Goal: Transaction & Acquisition: Purchase product/service

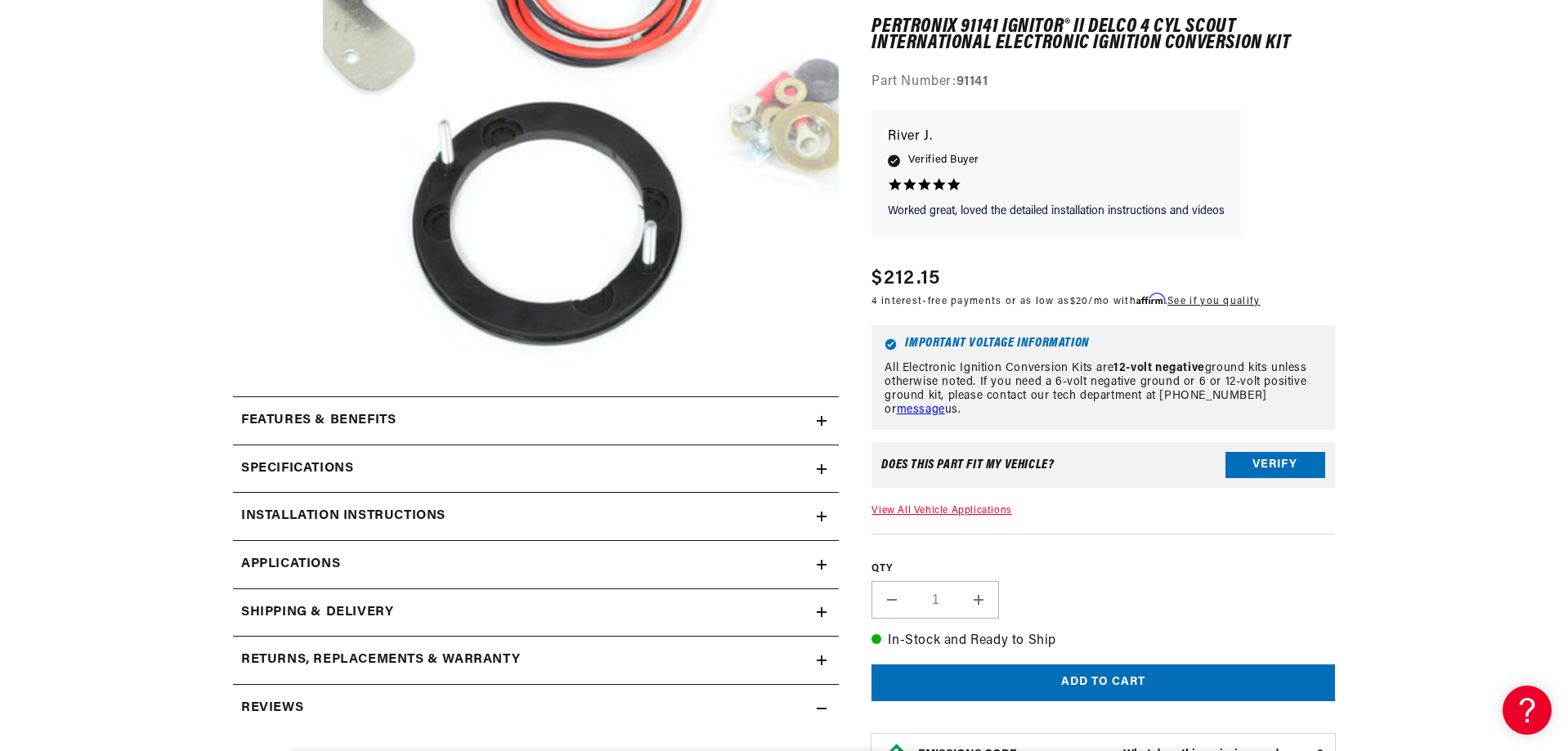
scroll to position [409, 0]
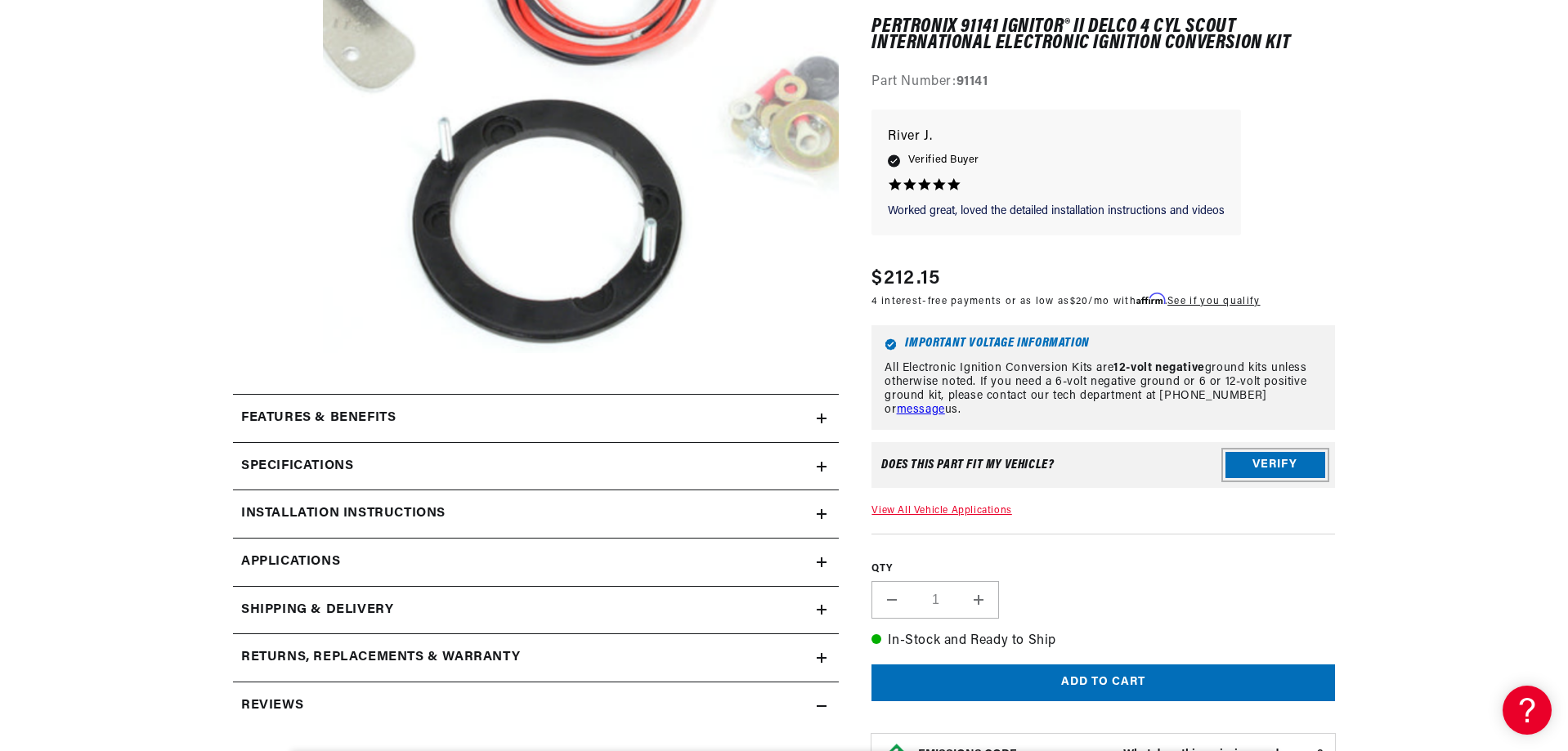
click at [1263, 470] on button "Verify" at bounding box center [1275, 466] width 100 height 26
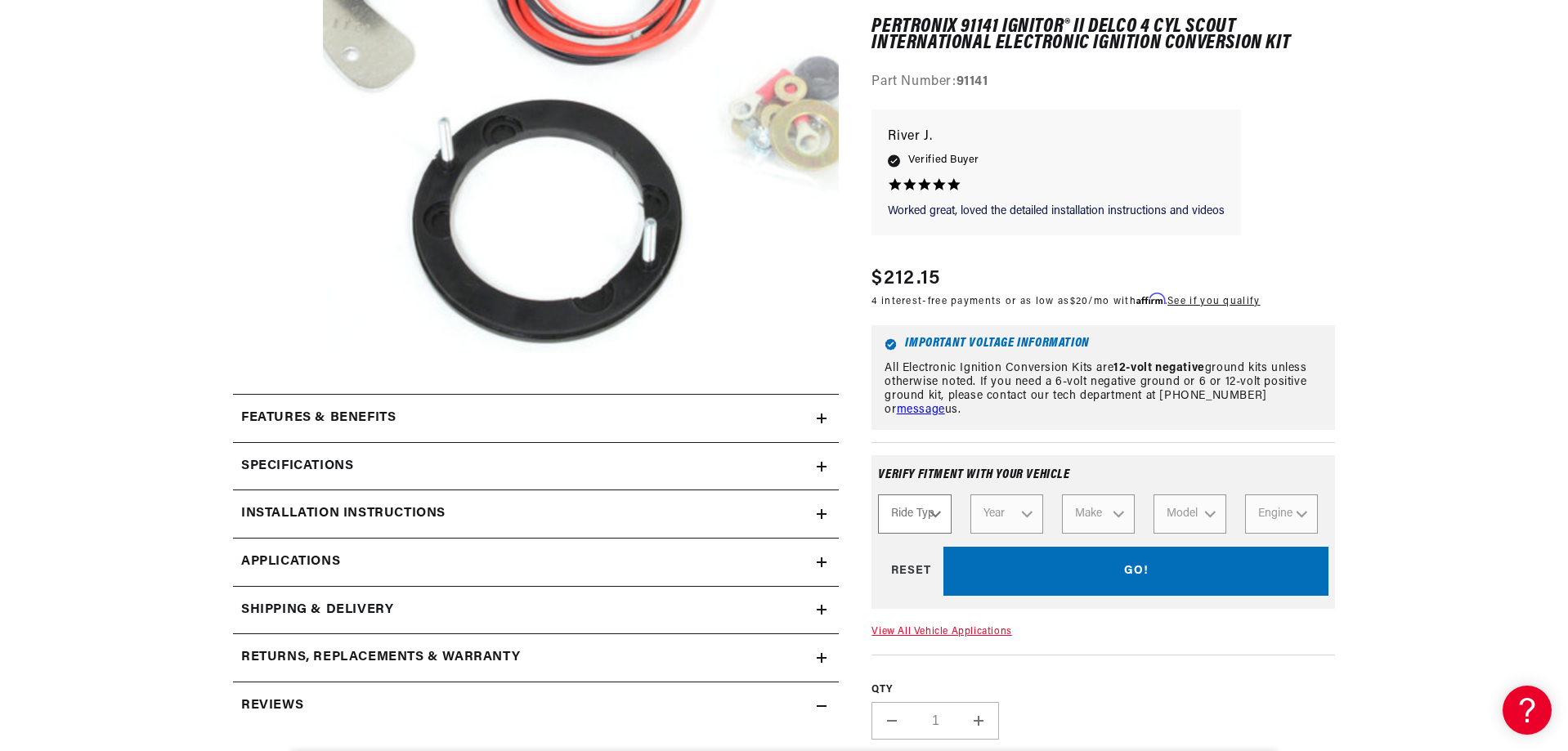
click at [942, 504] on select "Ride Type Automotive Agricultural Industrial Marine Motorcycle" at bounding box center [914, 515] width 73 height 39
select select "Automotive"
click at [878, 496] on select "Ride Type Automotive Agricultural Industrial Marine Motorcycle" at bounding box center [914, 515] width 73 height 39
select select "Automotive"
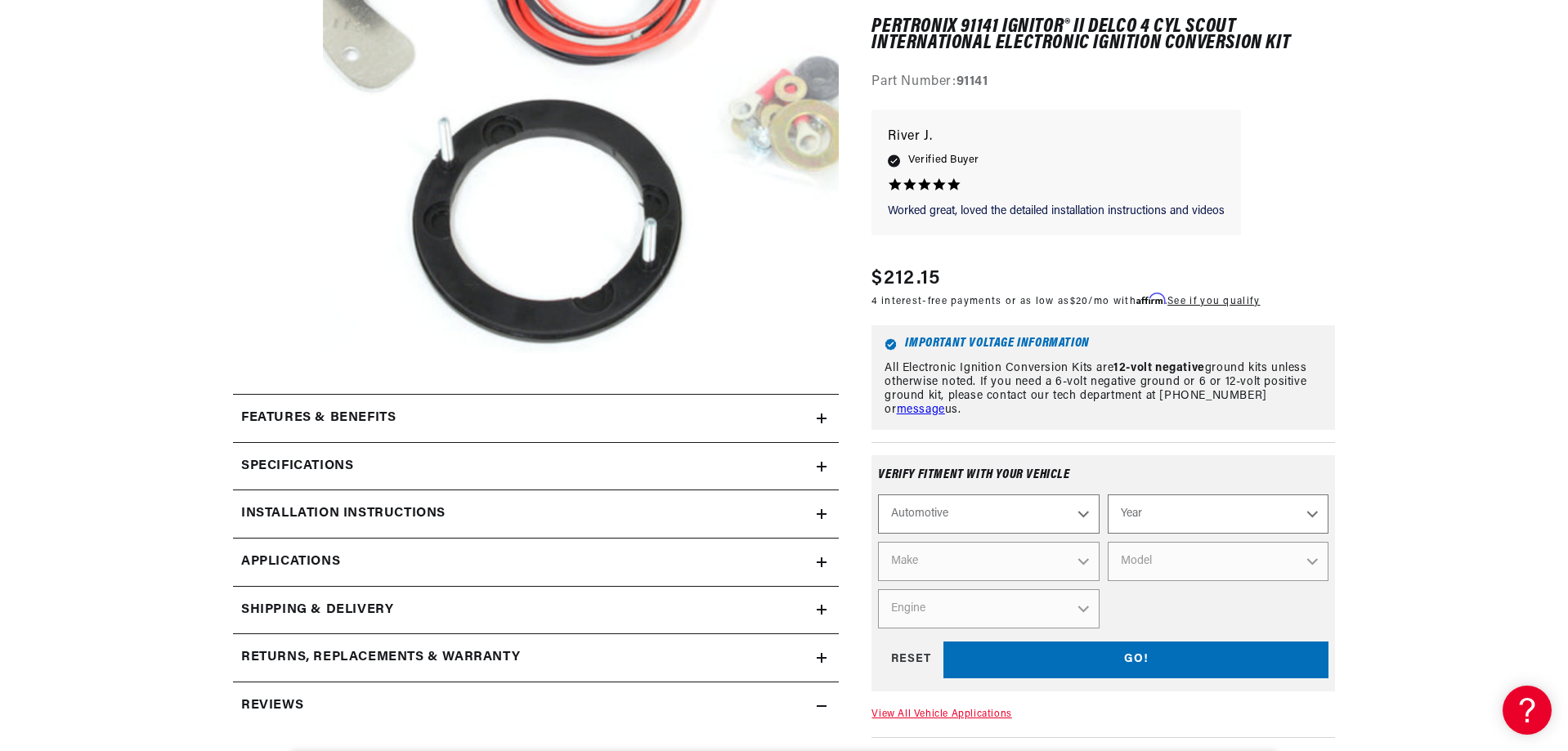
scroll to position [0, 496]
click at [1144, 508] on select "Year 2024 2023 2022 2021 2020 2019 2018 2017 2016 2015 2014 2013 2012 2011 2010…" at bounding box center [1218, 515] width 221 height 39
select select "1972"
click at [1108, 496] on select "Year 2024 2023 2022 2021 2020 2019 2018 2017 2016 2015 2014 2013 2012 2011 2010…" at bounding box center [1218, 515] width 221 height 39
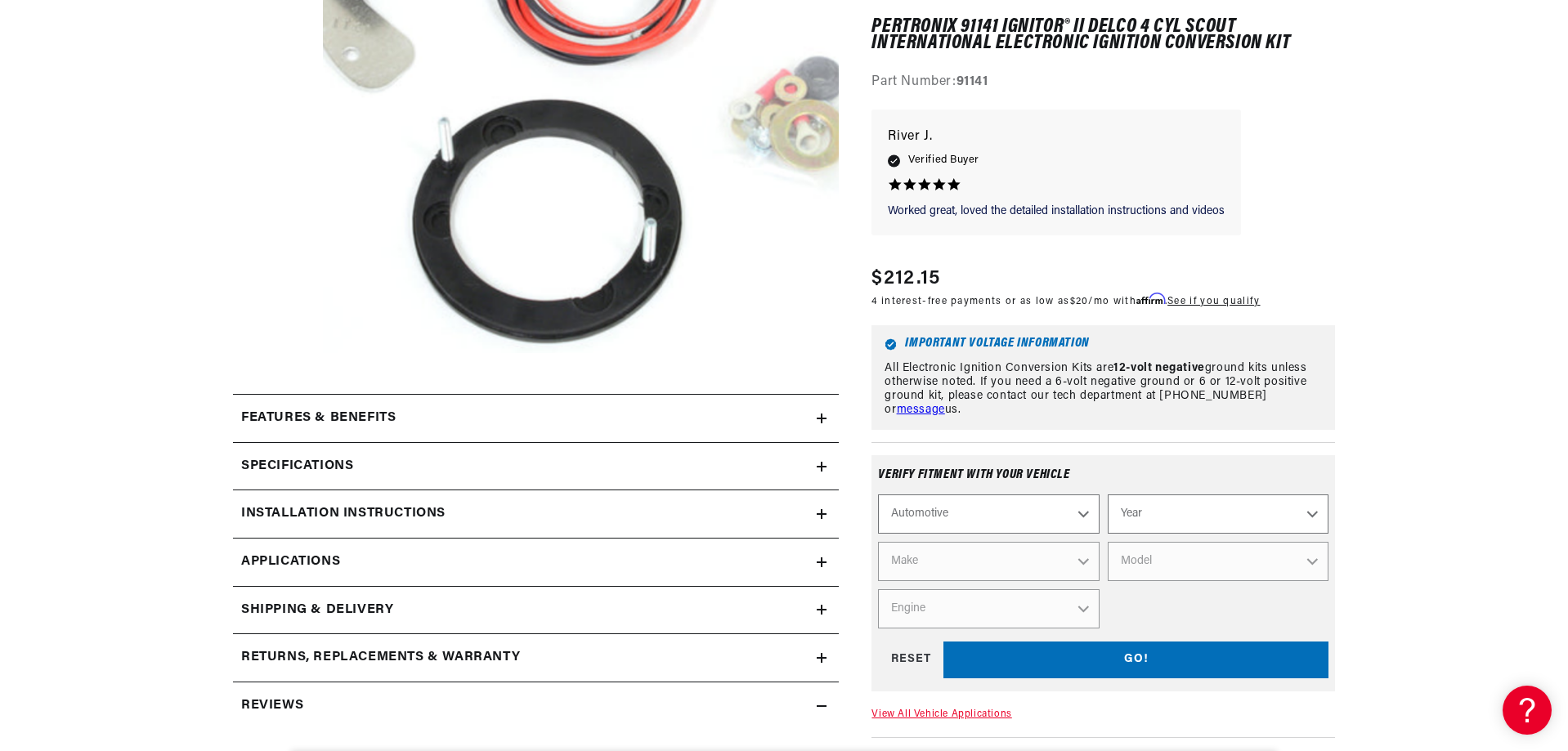
select select "1972"
click at [990, 563] on select "Make Alfa Romeo American Motors Aston Martin Audi Austin BMW Buick Cadillac Che…" at bounding box center [988, 562] width 221 height 39
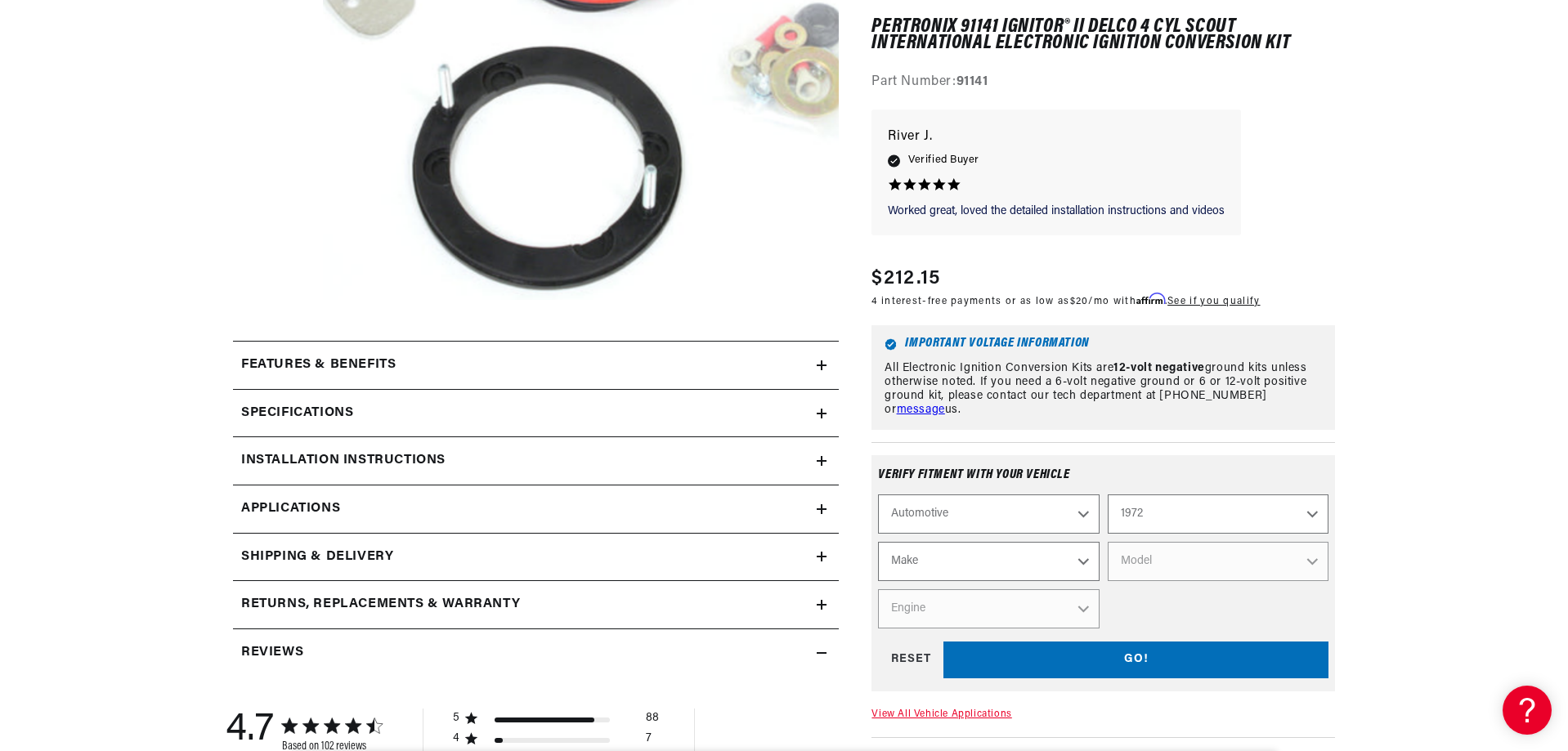
scroll to position [491, 0]
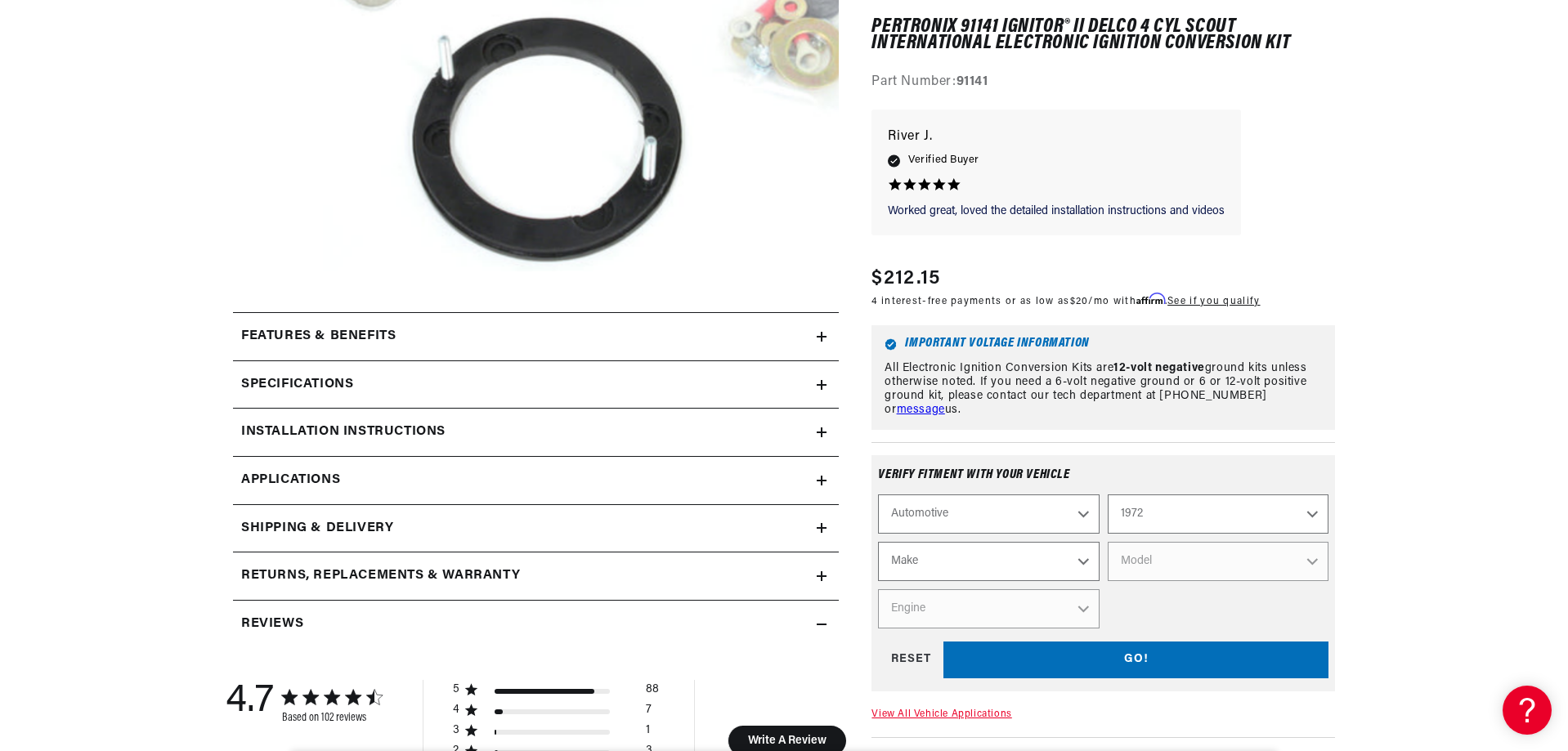
click at [1332, 177] on div "Worked great, loved the detailed Worked great, loved the detailed installation …" at bounding box center [1103, 180] width 463 height 143
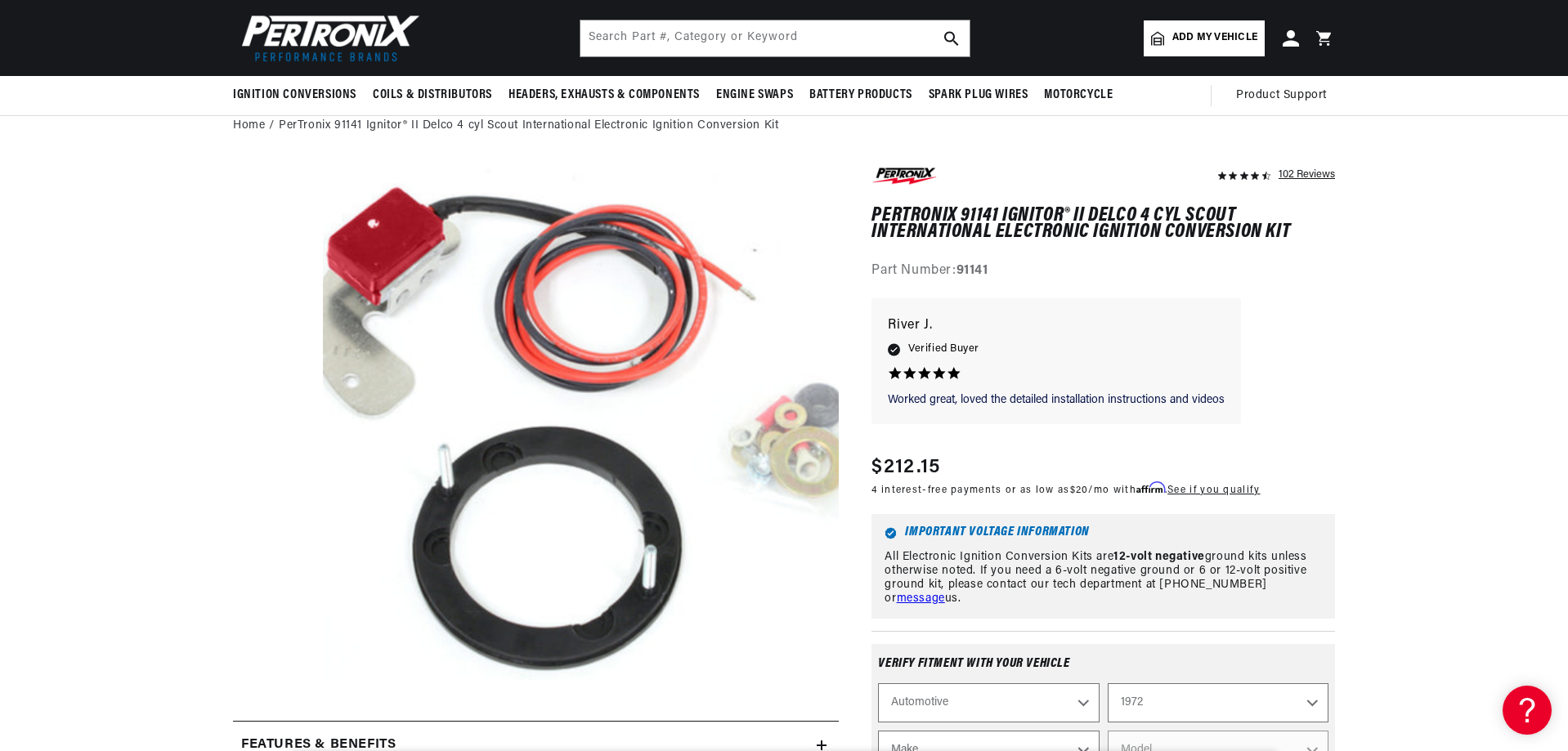
scroll to position [0, 496]
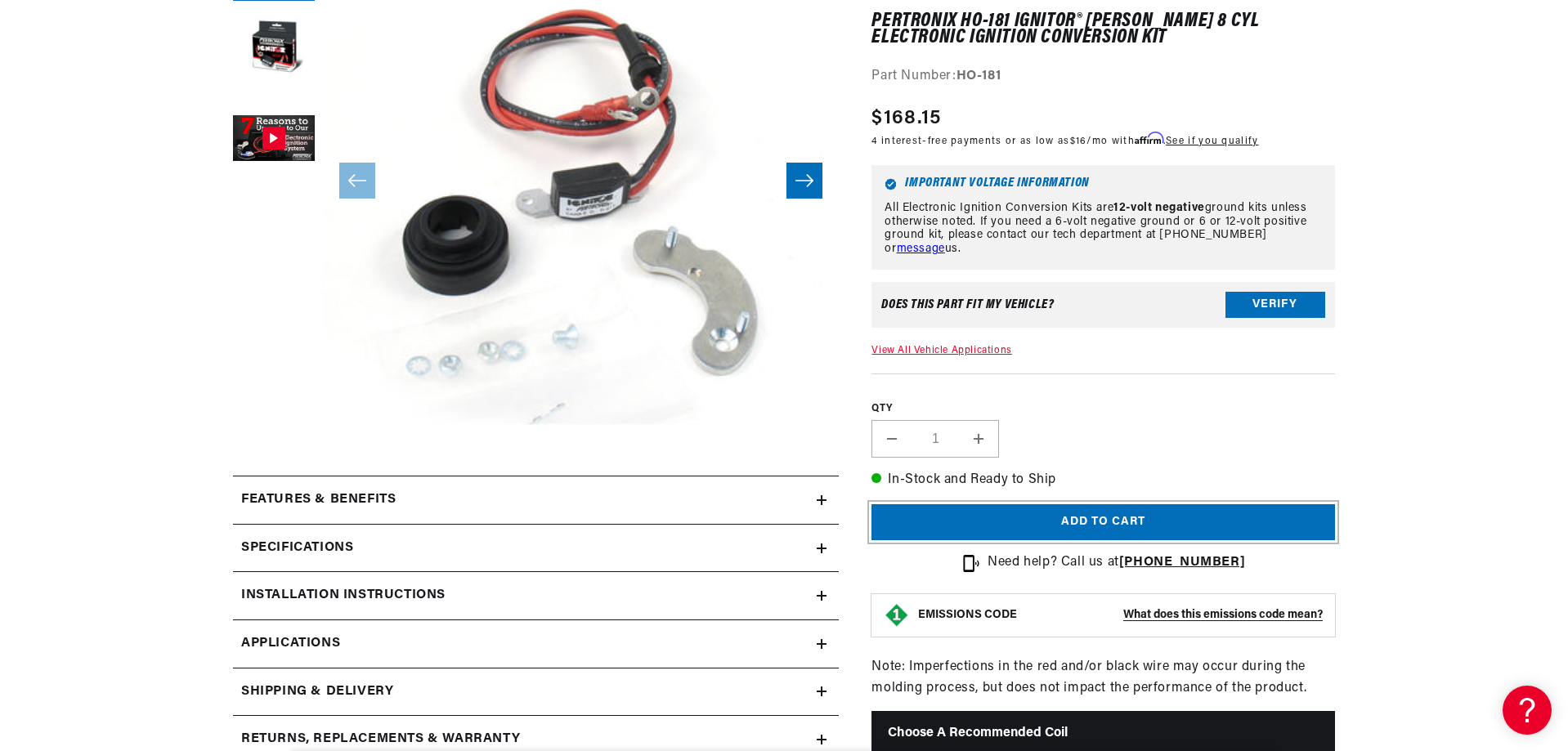
click at [1075, 523] on button "Add to cart" at bounding box center [1103, 522] width 463 height 37
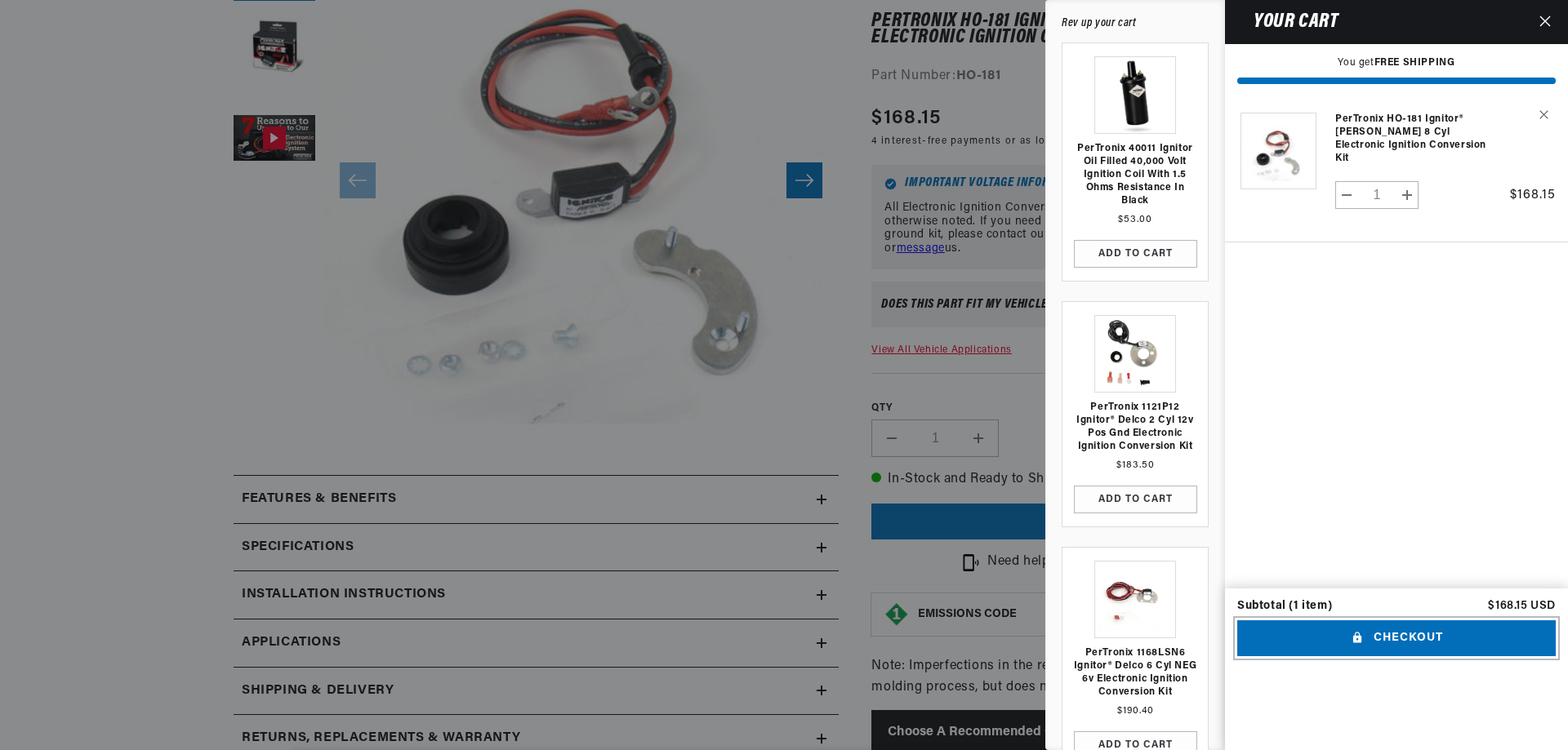
click at [1405, 657] on button "Checkout" at bounding box center [1397, 638] width 319 height 37
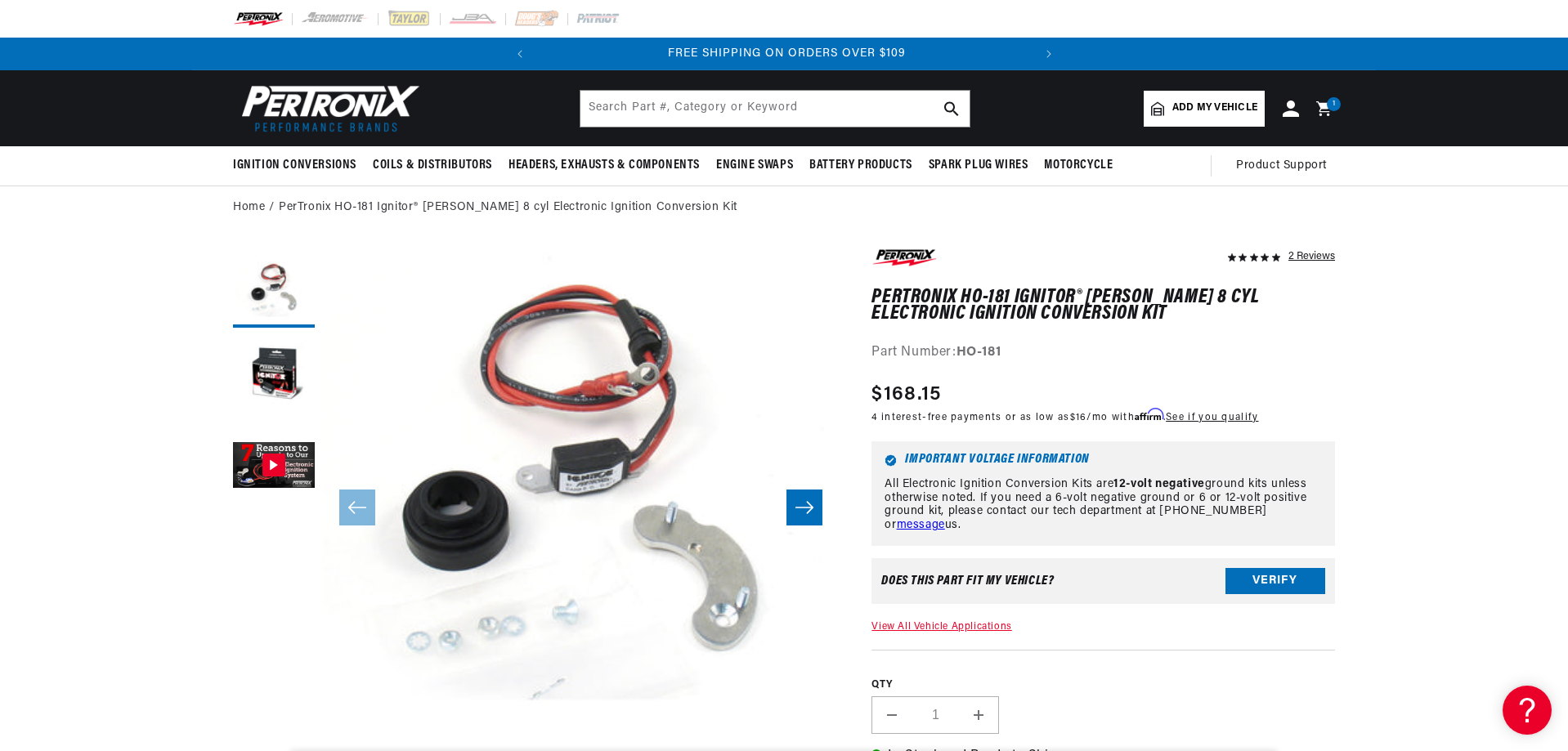
scroll to position [0, 496]
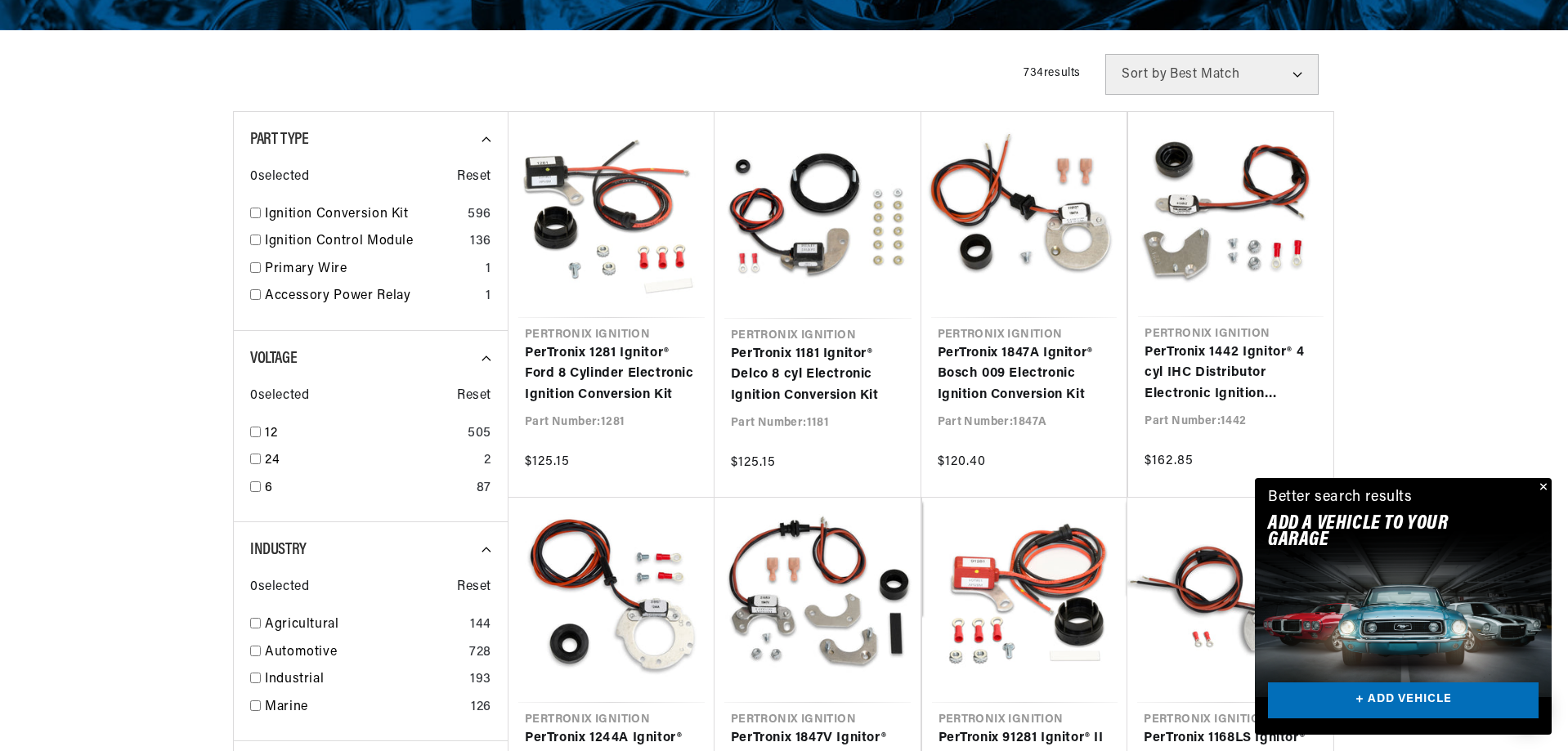
scroll to position [0, 496]
click at [1543, 484] on button "Close" at bounding box center [1542, 487] width 20 height 20
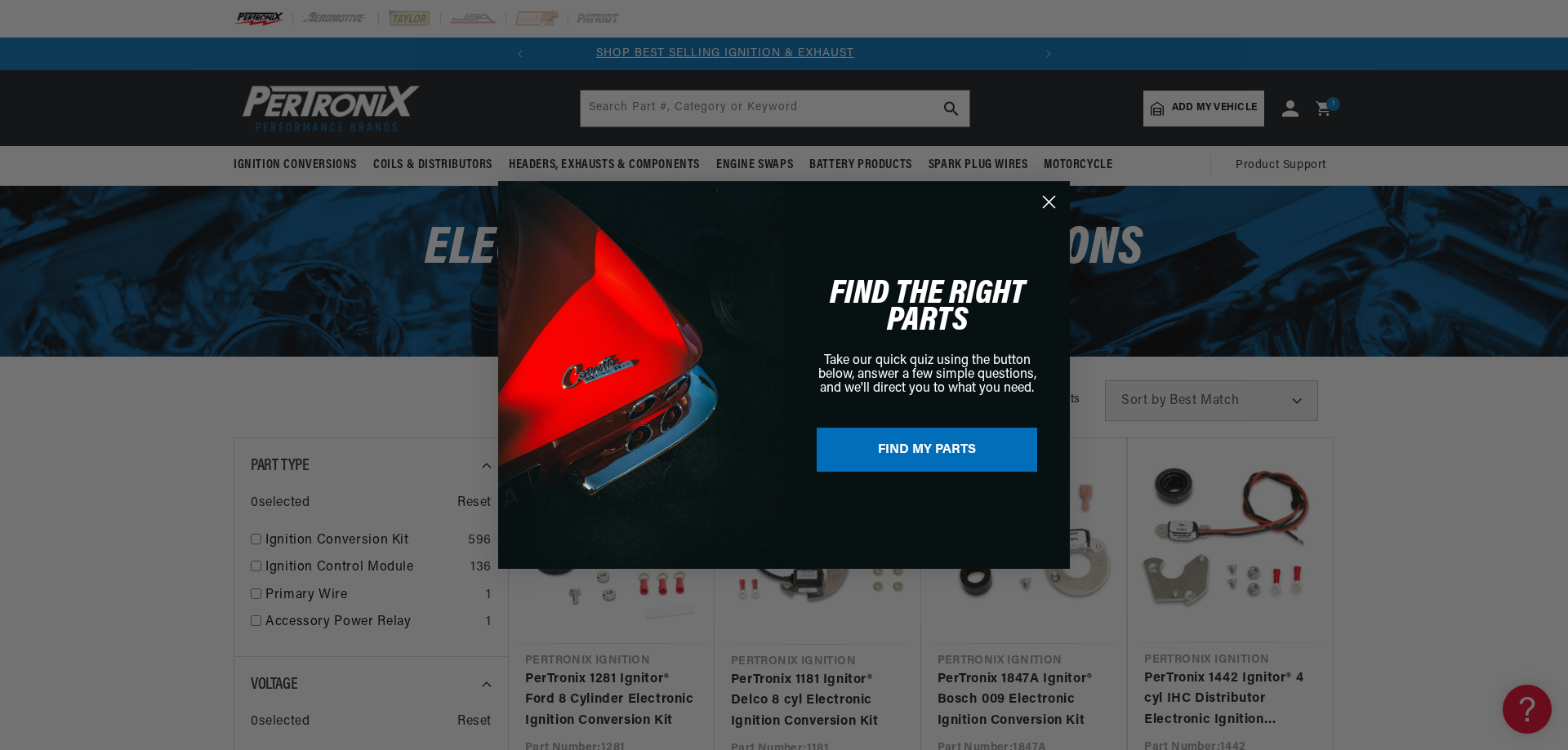
scroll to position [0, 4]
click at [1044, 202] on circle "Close dialog" at bounding box center [1050, 202] width 27 height 27
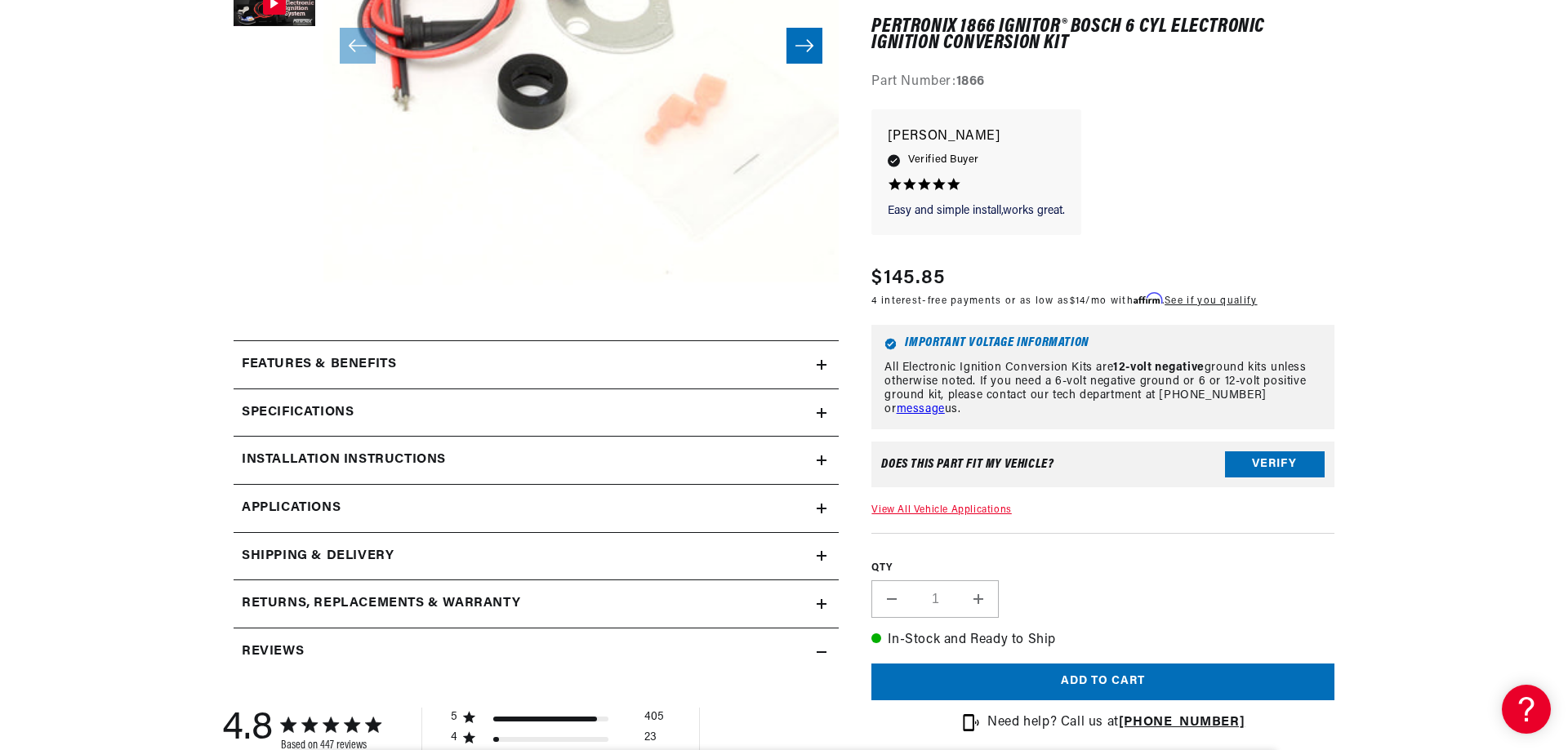
scroll to position [490, 0]
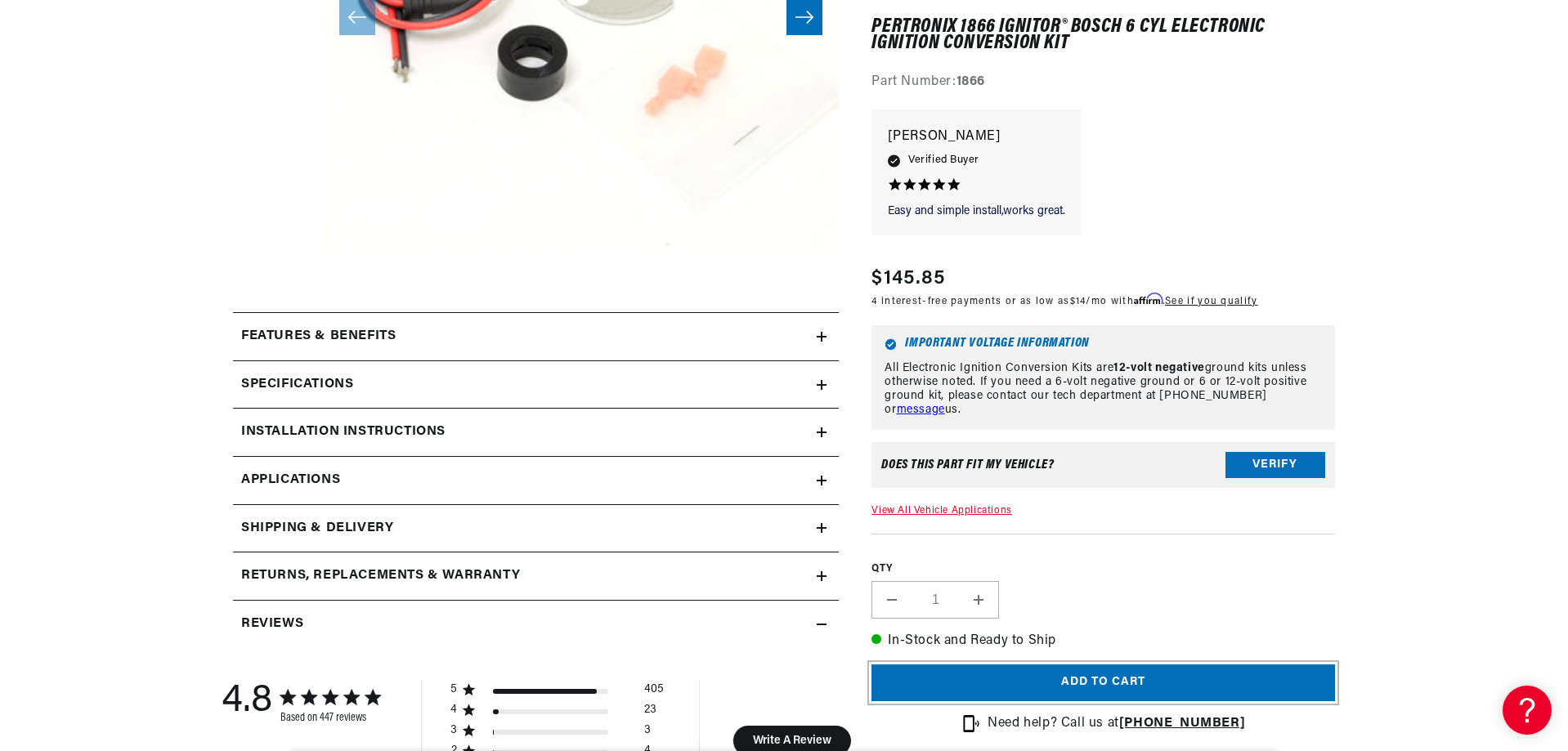
click at [992, 676] on button "Add to cart" at bounding box center [1103, 684] width 463 height 37
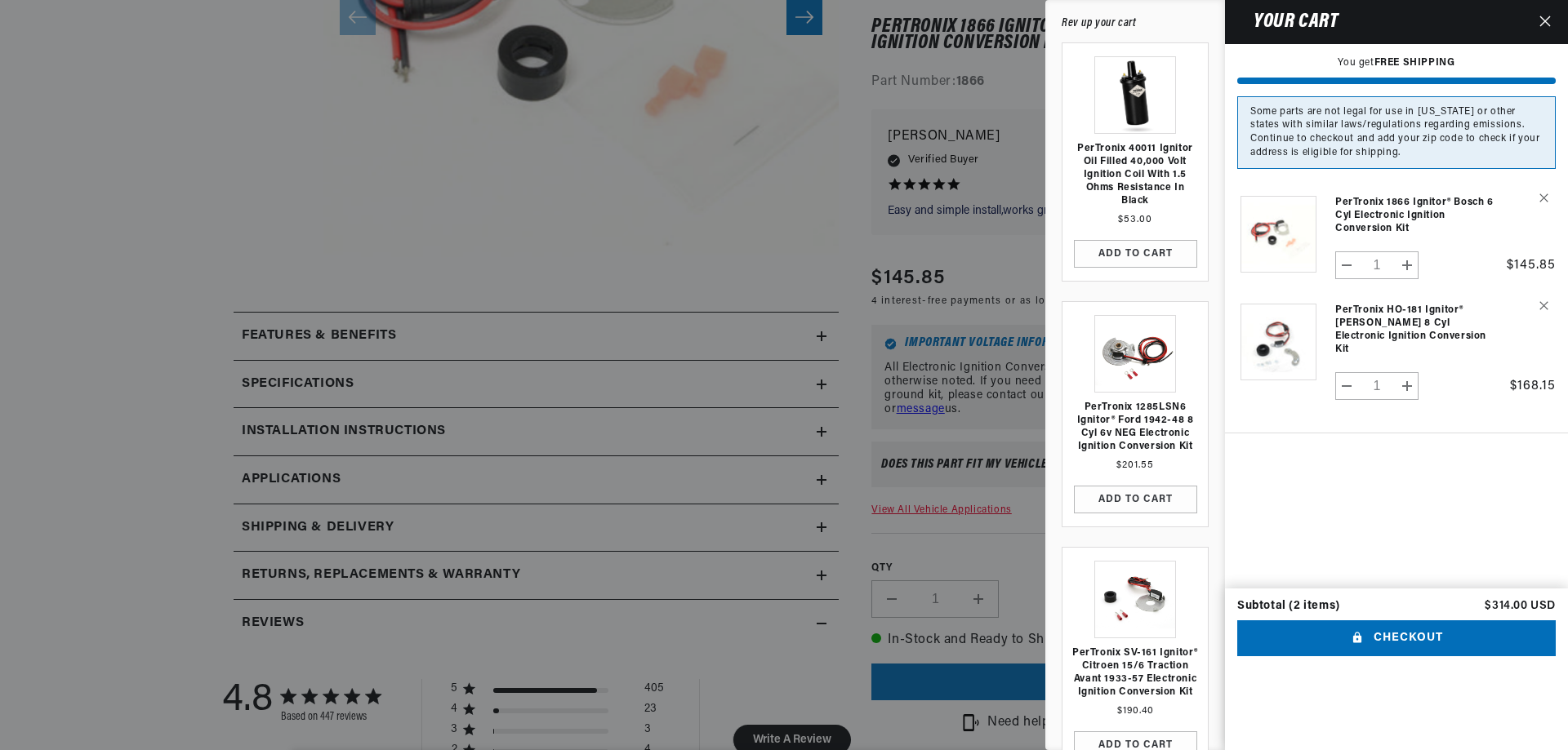
scroll to position [0, 495]
click at [1343, 372] on button "Decrease quantity for PerTronix HO-181 Ignitor® [PERSON_NAME] 8 cyl Electronic …" at bounding box center [1347, 386] width 22 height 28
type input "0"
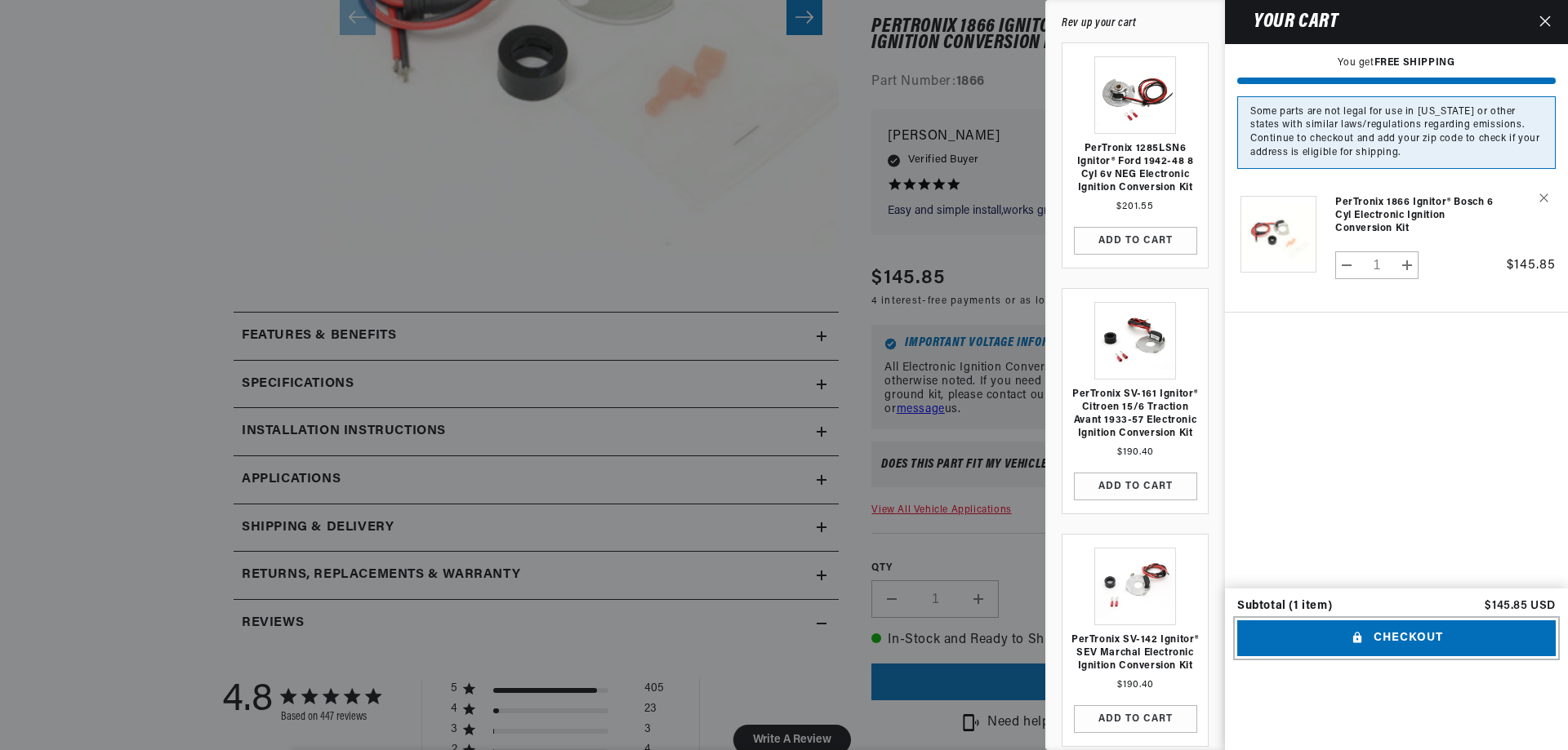
click at [1392, 657] on button "Checkout" at bounding box center [1397, 638] width 319 height 37
